Goal: Information Seeking & Learning: Find specific page/section

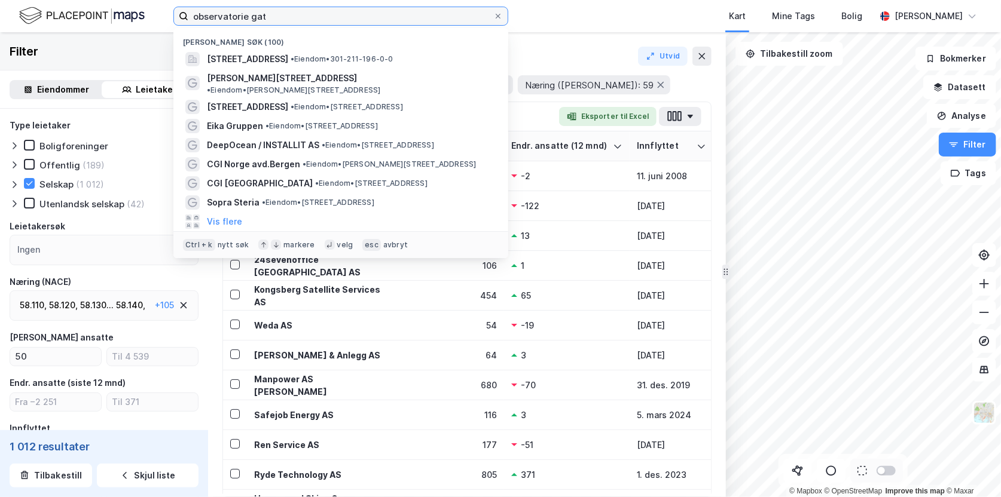
click at [203, 14] on input "observatorie gat" at bounding box center [340, 16] width 305 height 18
drag, startPoint x: 274, startPoint y: 16, endPoint x: 172, endPoint y: 6, distance: 102.7
click at [172, 6] on div "observatorie gat [PERSON_NAME] søk (100) [STREET_ADDRESS] • Eiendom • 301-211-1…" at bounding box center [500, 16] width 1001 height 32
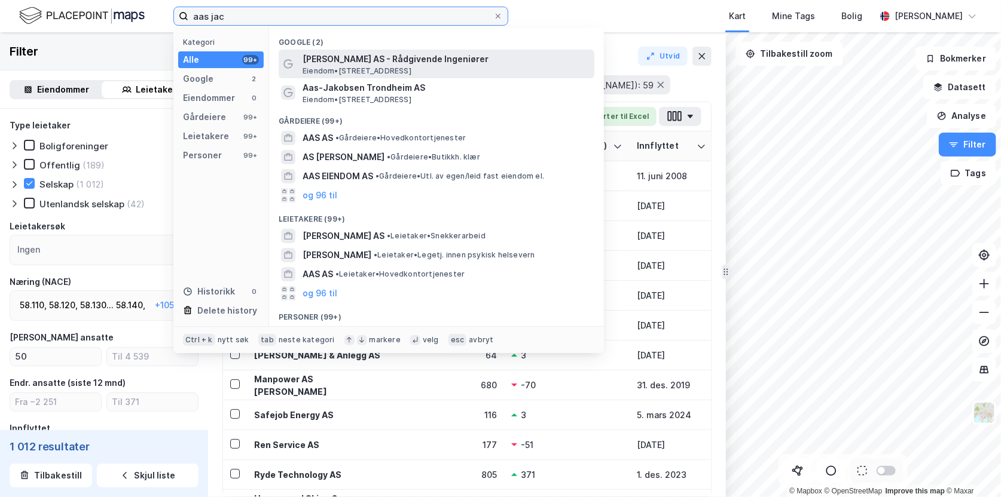
type input "aas jac"
click at [463, 66] on span "[PERSON_NAME] AS - Rådgivende Ingeniører" at bounding box center [446, 59] width 287 height 14
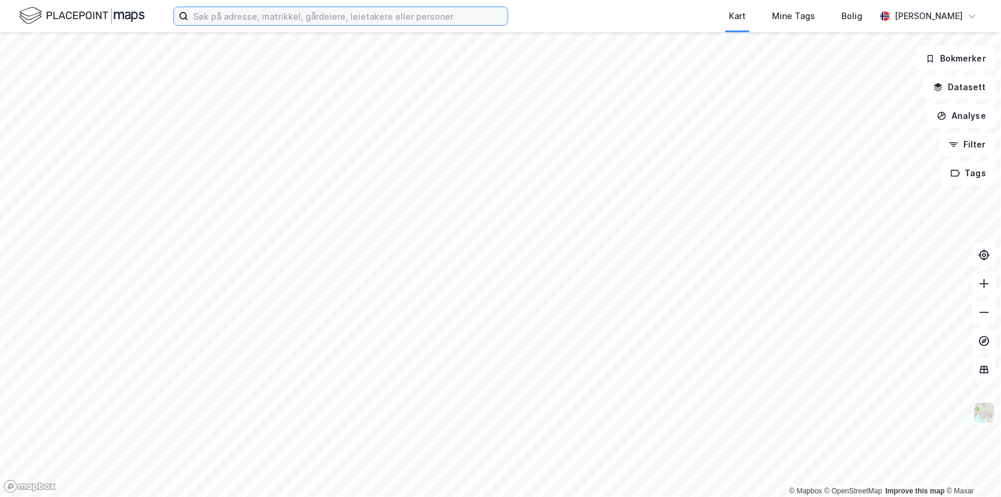
click at [255, 19] on input at bounding box center [347, 16] width 319 height 18
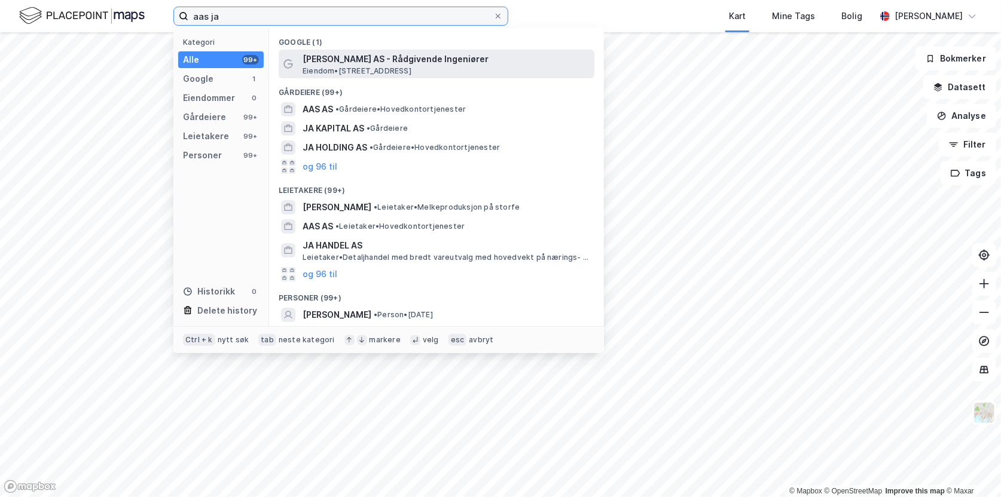
type input "aas ja"
click at [346, 59] on span "[PERSON_NAME] AS - Rådgivende Ingeniører" at bounding box center [446, 59] width 287 height 14
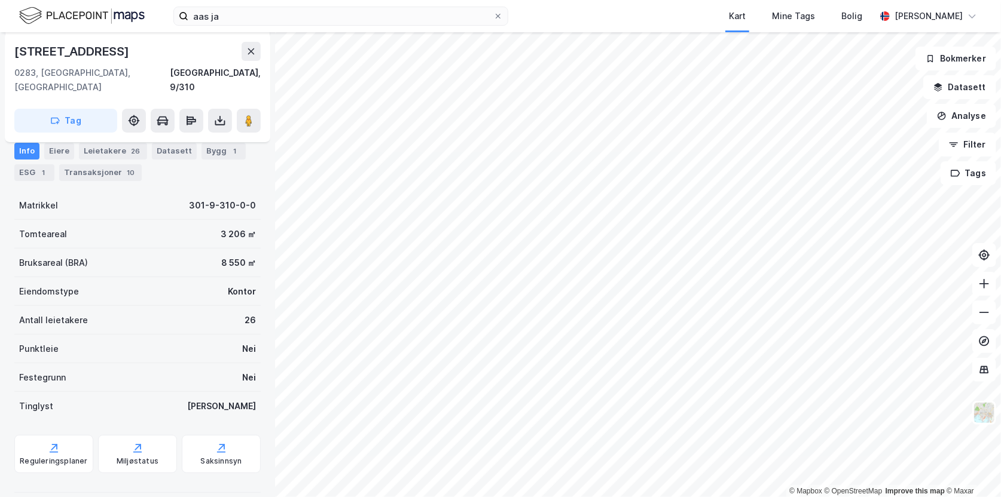
scroll to position [93, 0]
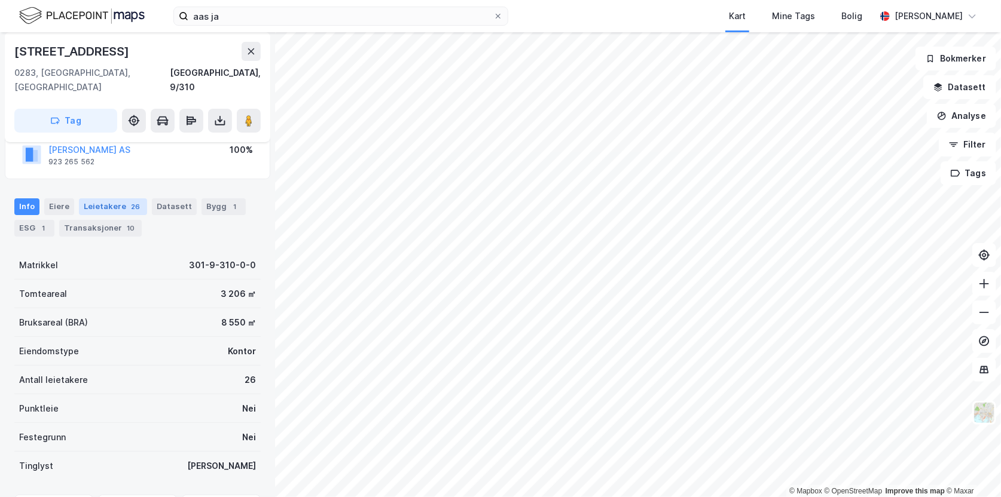
click at [121, 198] on div "Leietakere 26" at bounding box center [113, 206] width 68 height 17
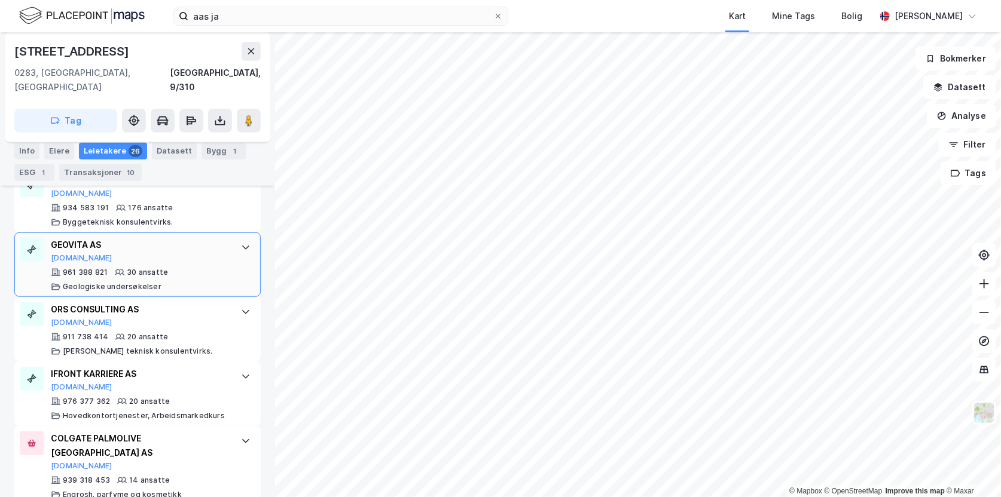
scroll to position [332, 0]
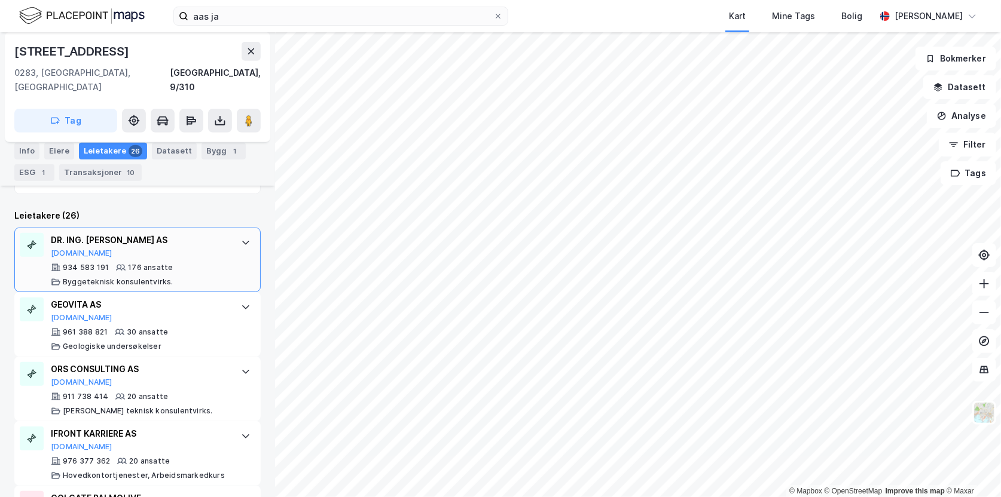
click at [164, 243] on div "DR. ING. A. AAS-JAKOBSEN AS Proff.no" at bounding box center [140, 245] width 178 height 25
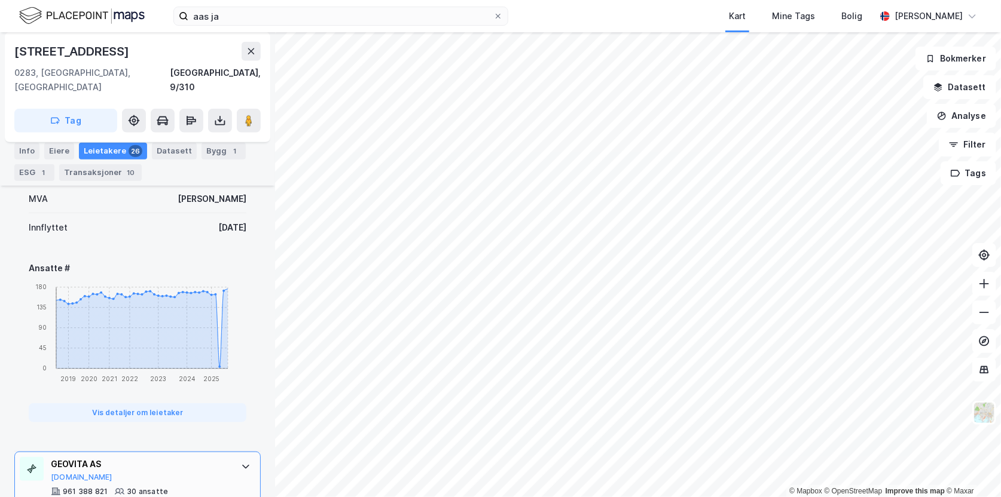
scroll to position [452, 0]
